Goal: Find specific page/section

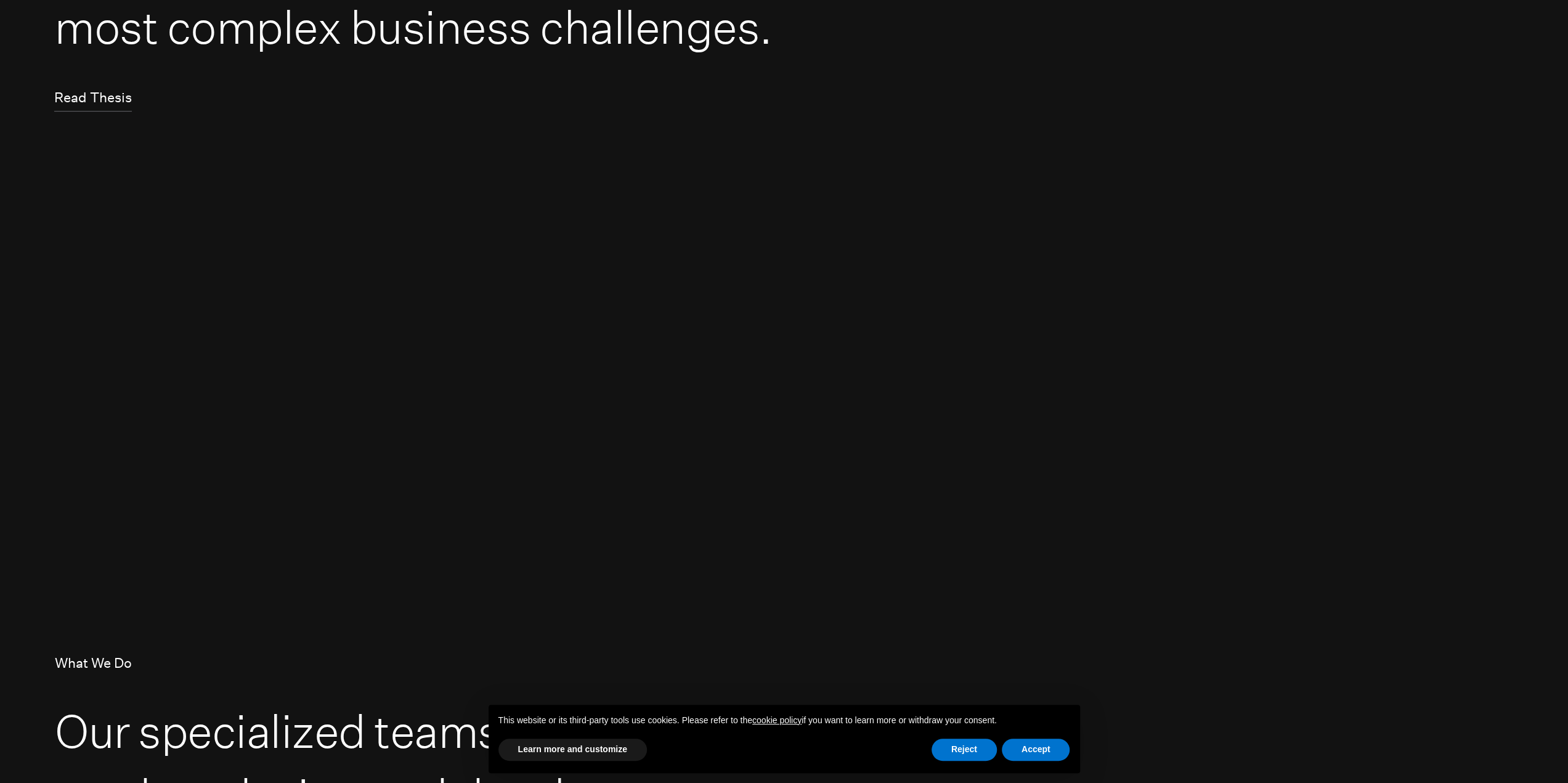
scroll to position [801, 0]
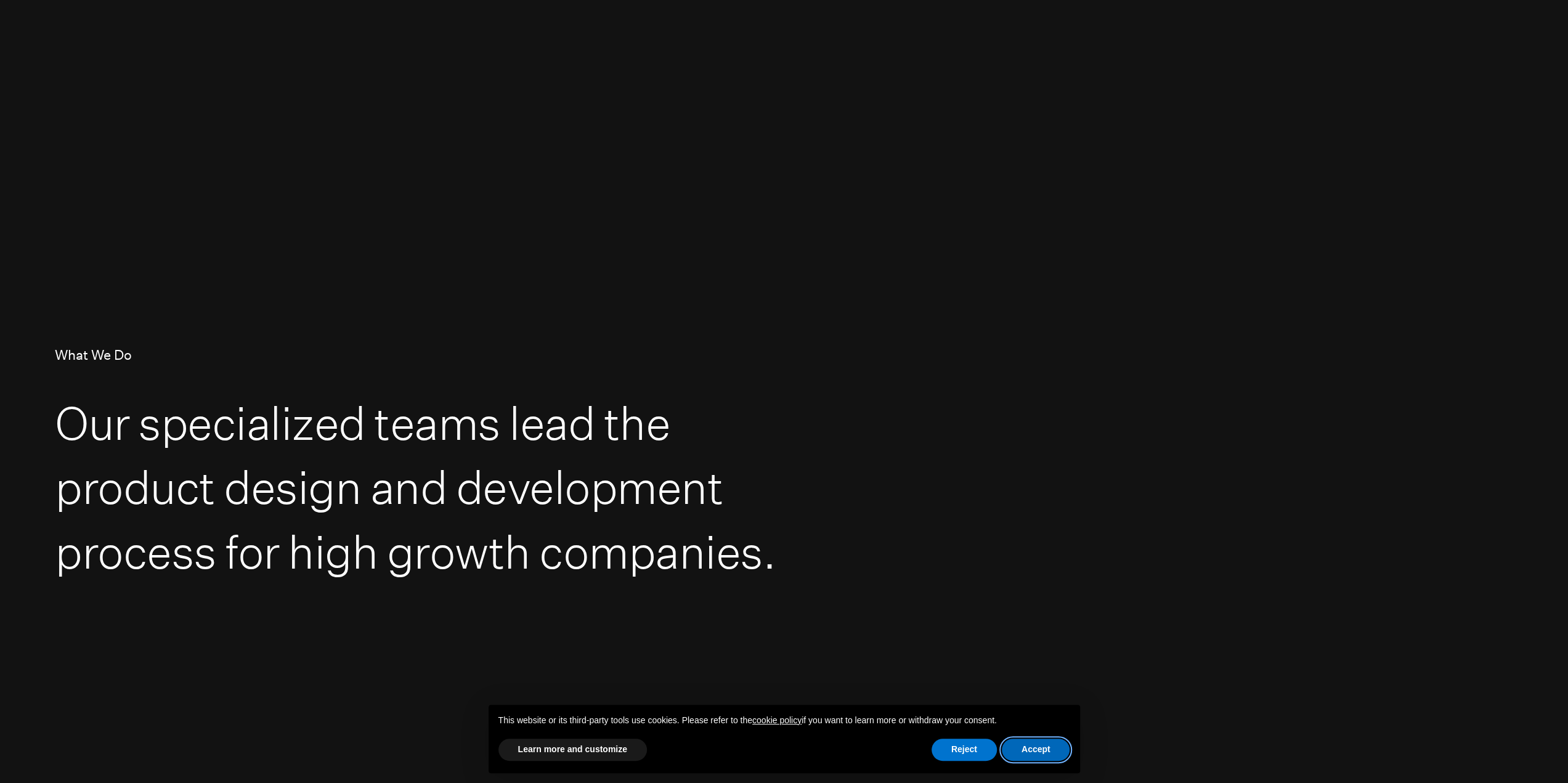
click at [1025, 752] on button "Accept" at bounding box center [1036, 750] width 68 height 22
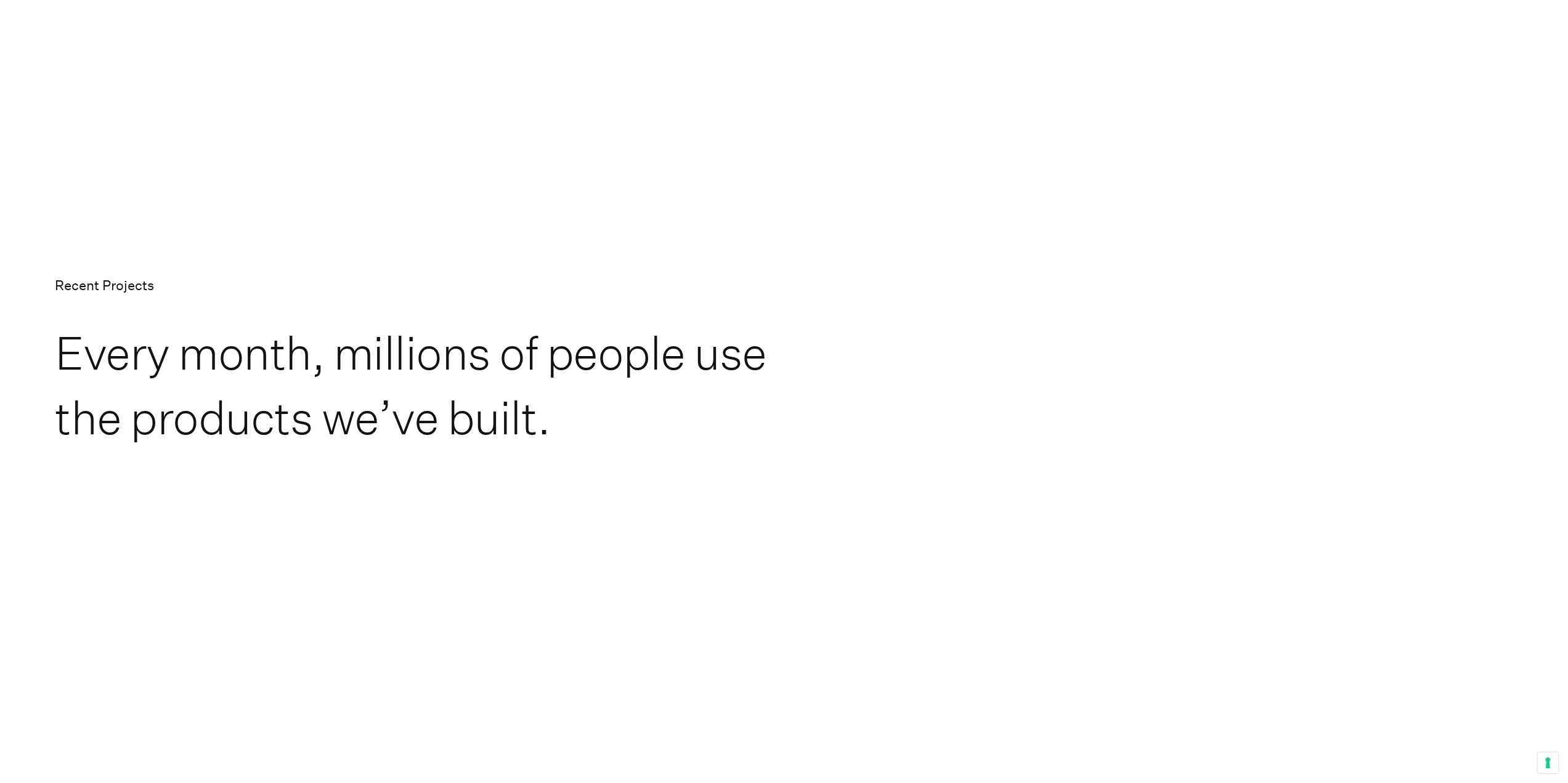
scroll to position [2279, 0]
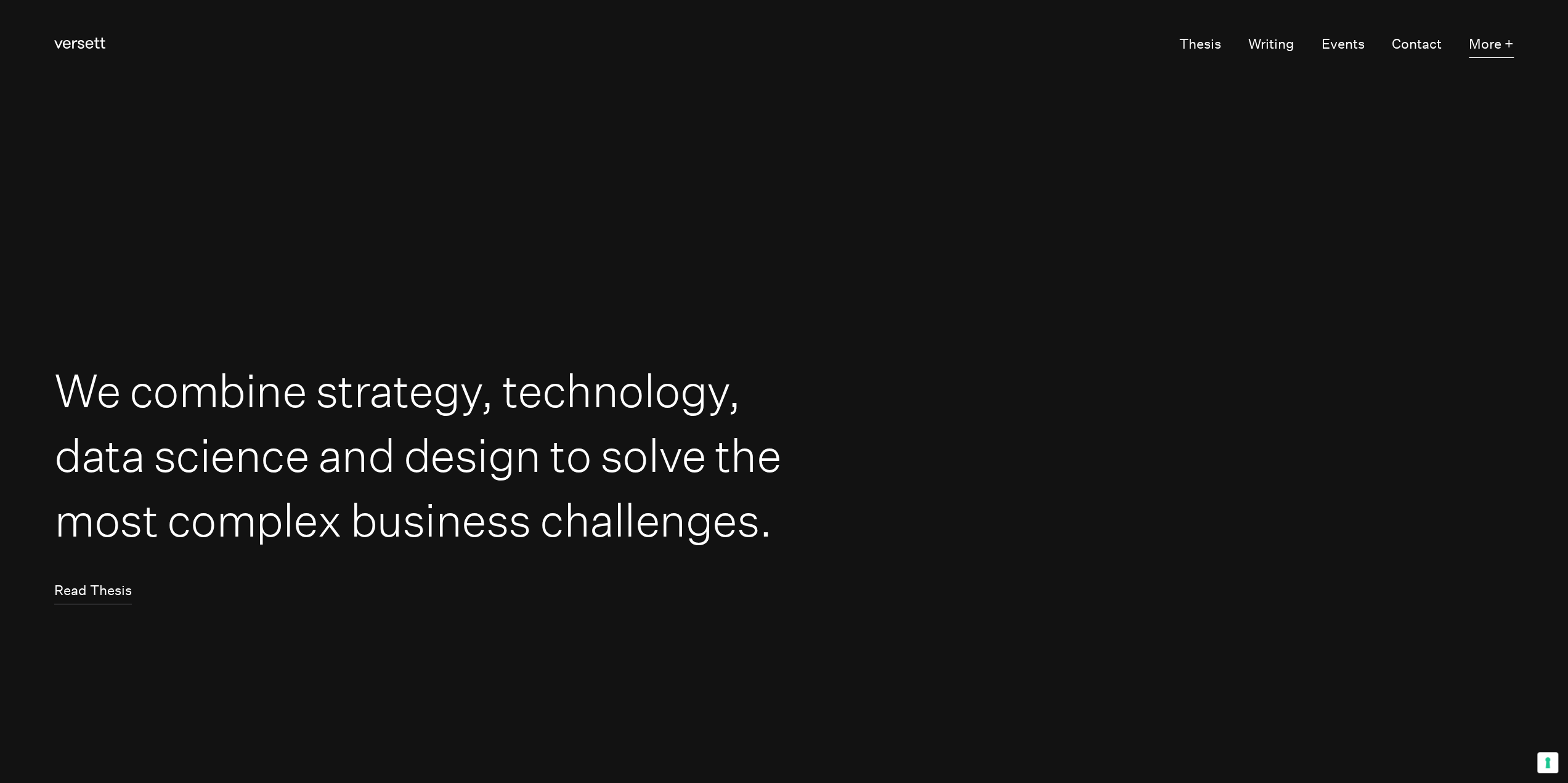
click at [1486, 41] on button "More +" at bounding box center [1491, 45] width 45 height 26
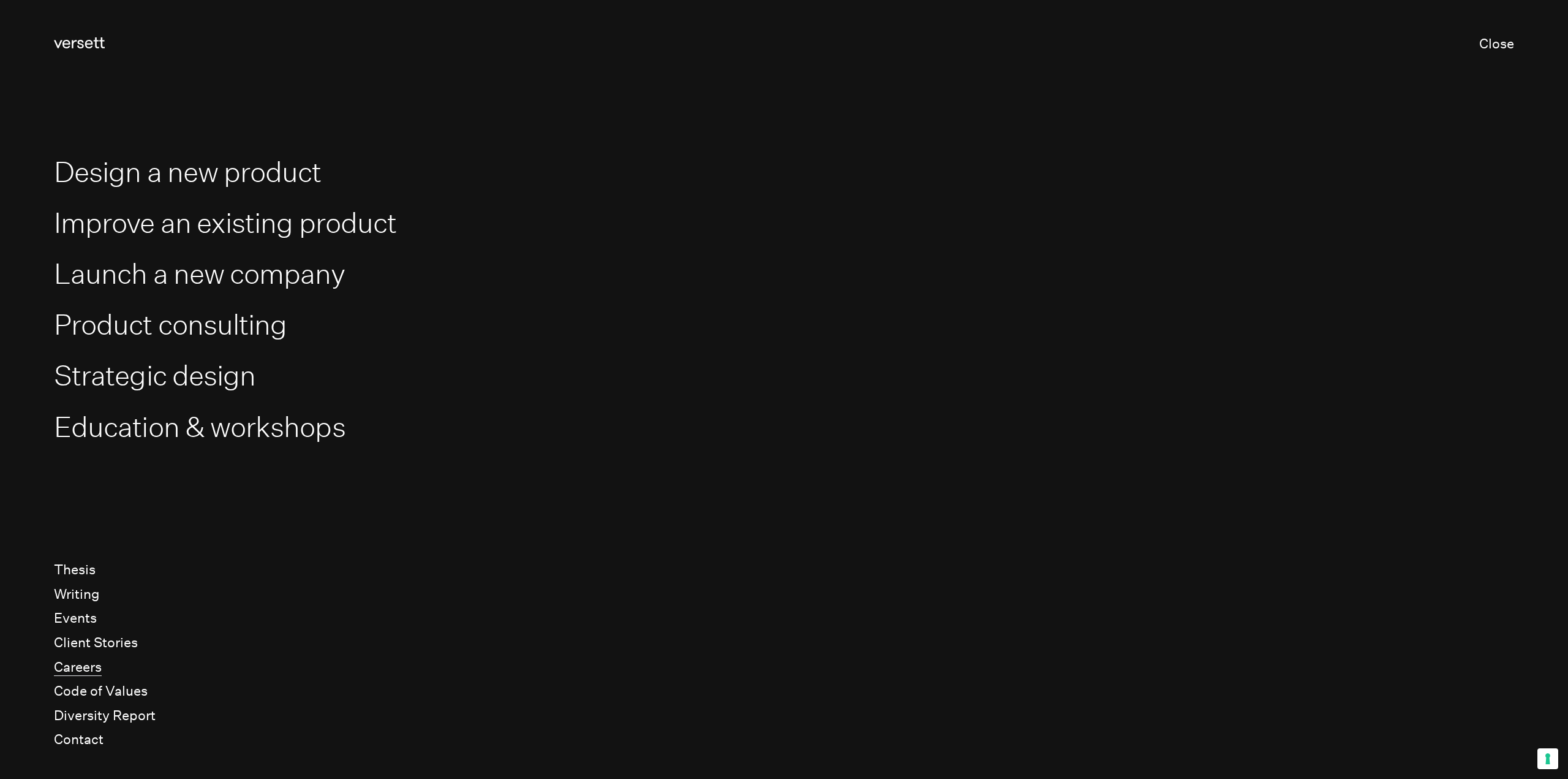
click at [98, 666] on link "Careers" at bounding box center [77, 667] width 48 height 17
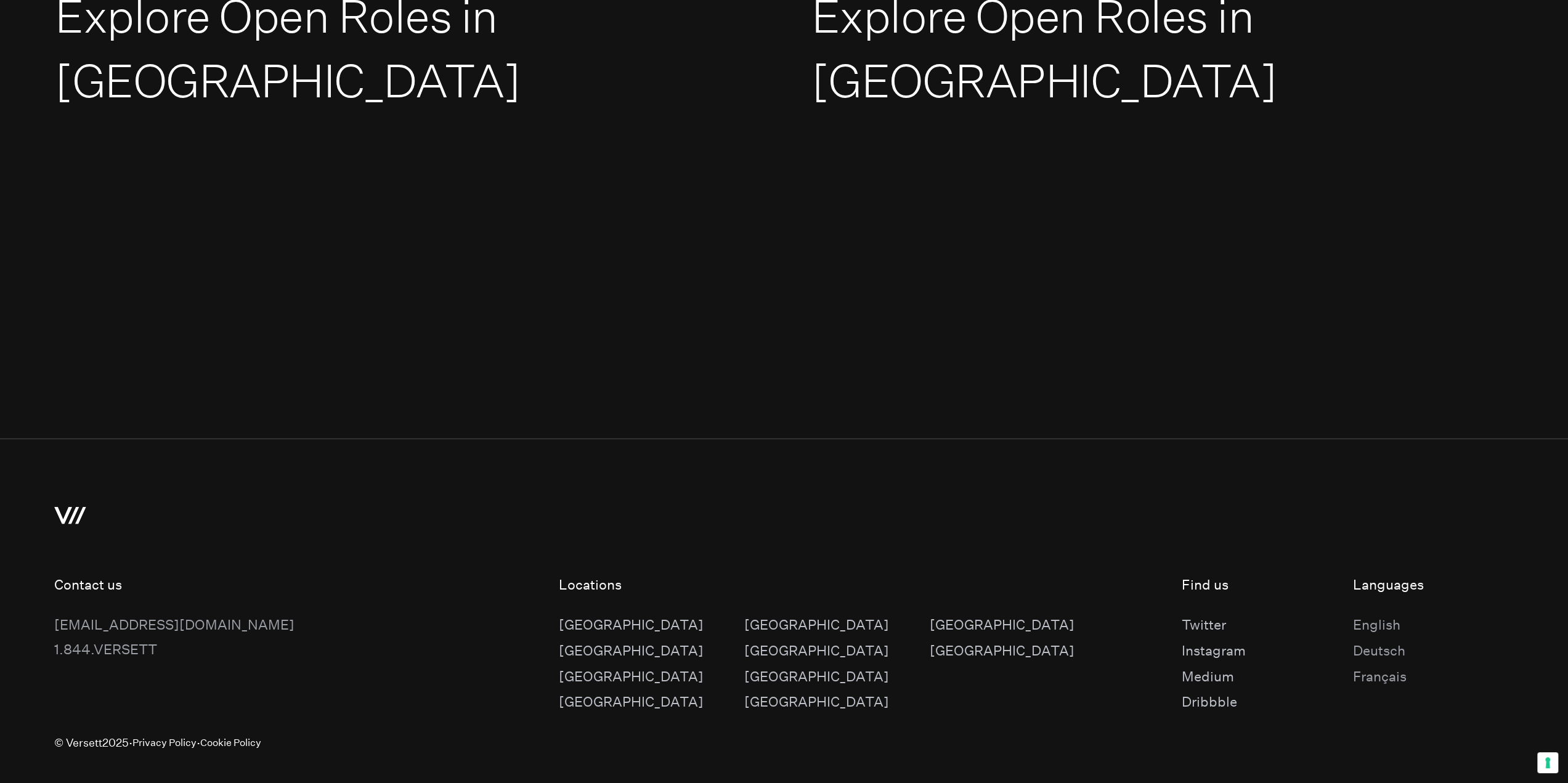
scroll to position [2558, 0]
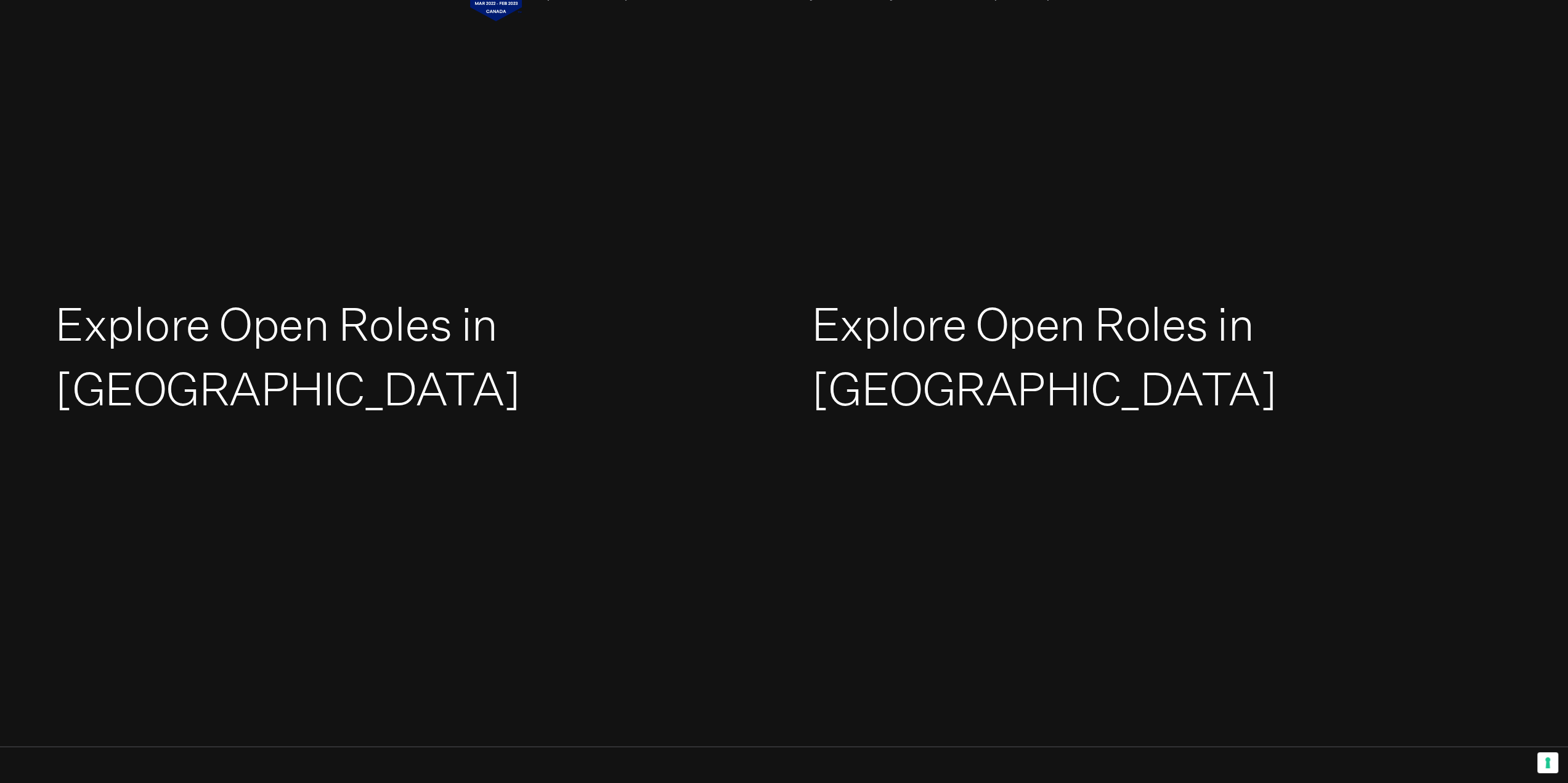
click at [935, 297] on link "Explore Open Roles in Europe" at bounding box center [1044, 355] width 466 height 120
click at [470, 302] on link "Explore Open Roles in North America" at bounding box center [288, 355] width 466 height 120
